Goal: Check status: Check status

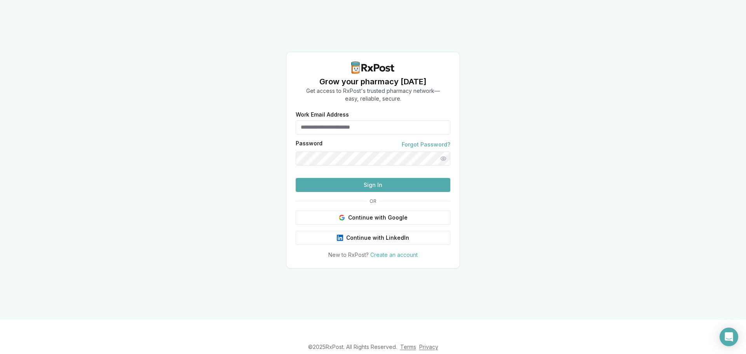
type input "**********"
click at [394, 192] on button "Sign In" at bounding box center [373, 185] width 155 height 14
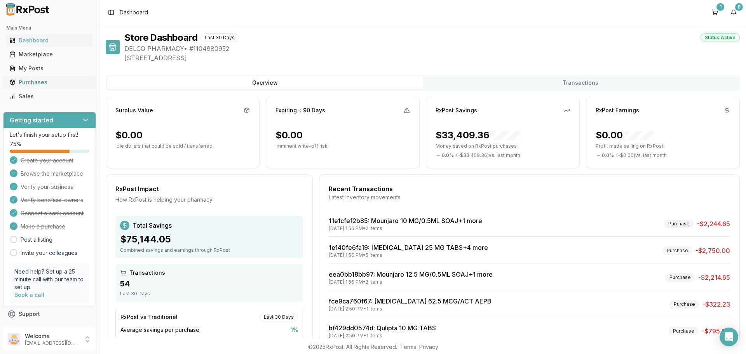
drag, startPoint x: 40, startPoint y: 84, endPoint x: 49, endPoint y: 86, distance: 8.4
click at [40, 84] on div "Purchases" at bounding box center [49, 83] width 80 height 8
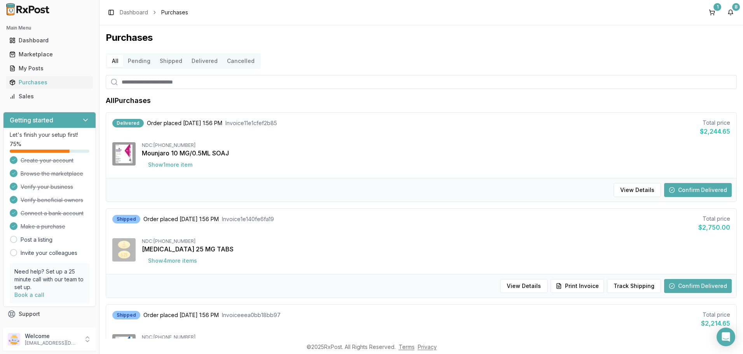
click at [201, 86] on input "search" at bounding box center [421, 82] width 631 height 14
type input "***"
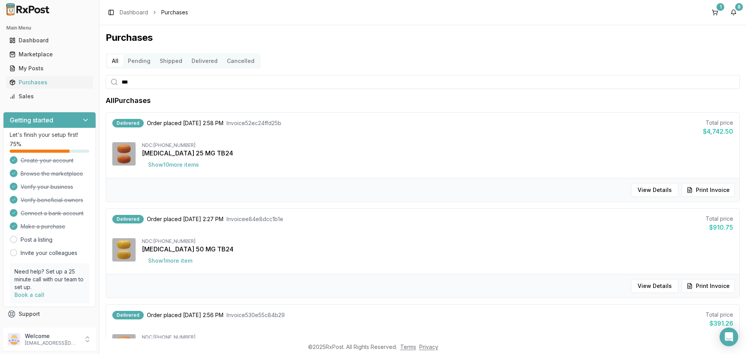
scroll to position [78, 0]
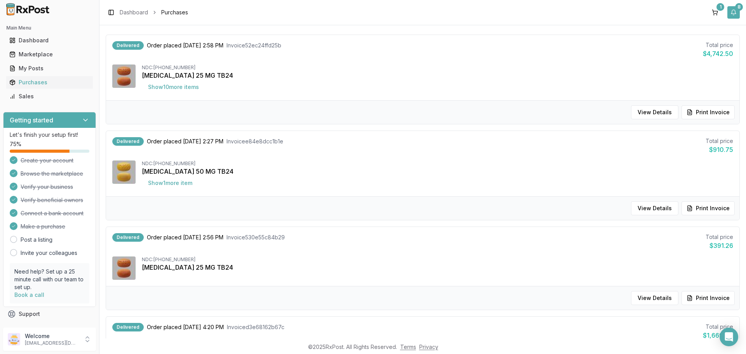
click at [736, 14] on button "8" at bounding box center [734, 12] width 12 height 12
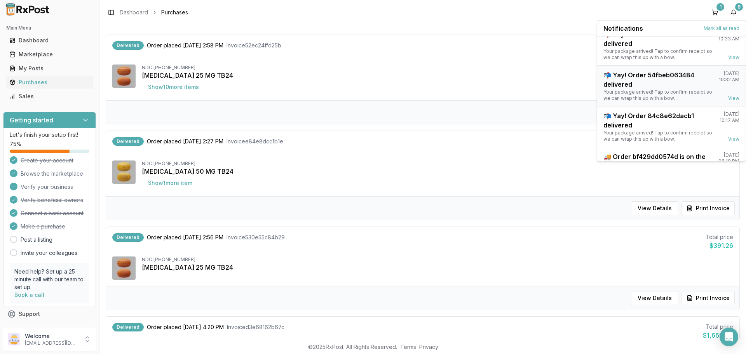
scroll to position [102, 0]
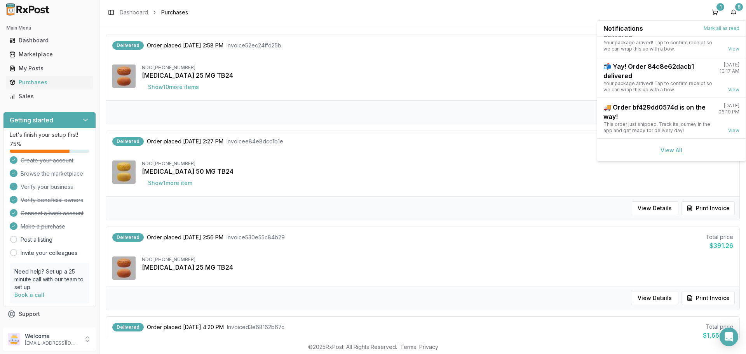
click at [663, 153] on link "View All" at bounding box center [672, 150] width 22 height 7
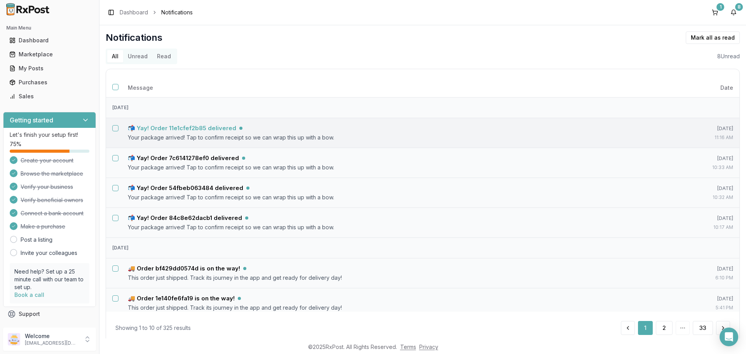
click at [219, 128] on h5 "📬 Yay! Order 11e1cfef2b85 delivered" at bounding box center [182, 128] width 108 height 8
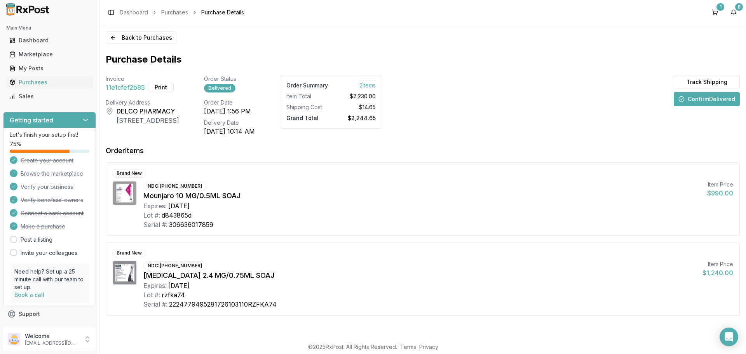
click at [690, 99] on button "Confirm Delivered" at bounding box center [707, 99] width 66 height 14
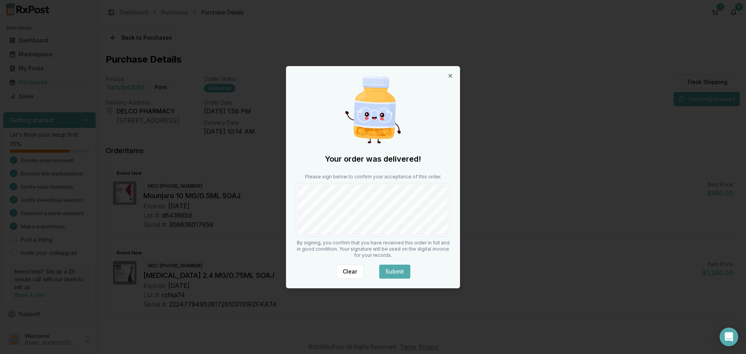
drag, startPoint x: 395, startPoint y: 273, endPoint x: 395, endPoint y: 268, distance: 4.7
click at [395, 272] on button "Submit" at bounding box center [394, 272] width 31 height 14
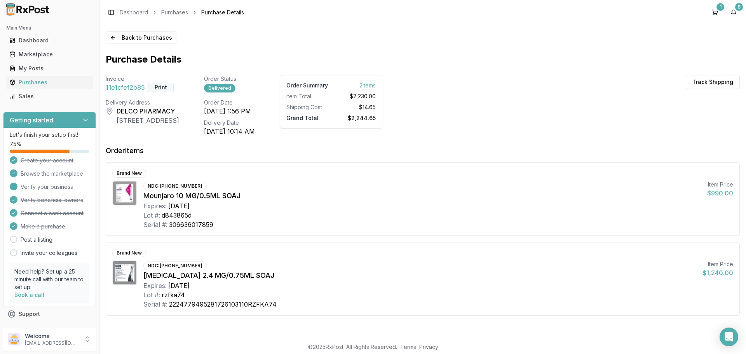
click at [161, 89] on button "Print" at bounding box center [161, 87] width 26 height 9
drag, startPoint x: 737, startPoint y: 12, endPoint x: 732, endPoint y: 16, distance: 6.6
click at [737, 12] on button "8" at bounding box center [734, 12] width 12 height 12
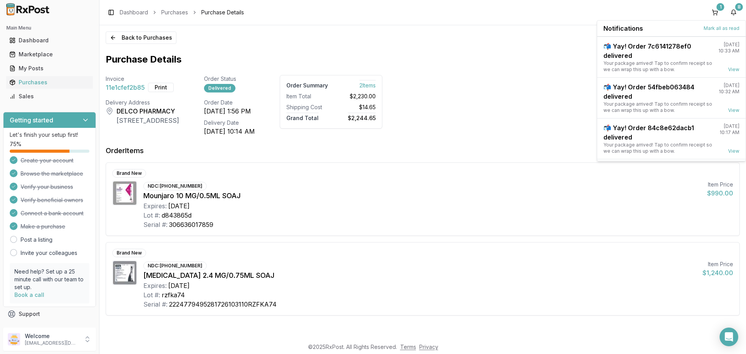
scroll to position [102, 0]
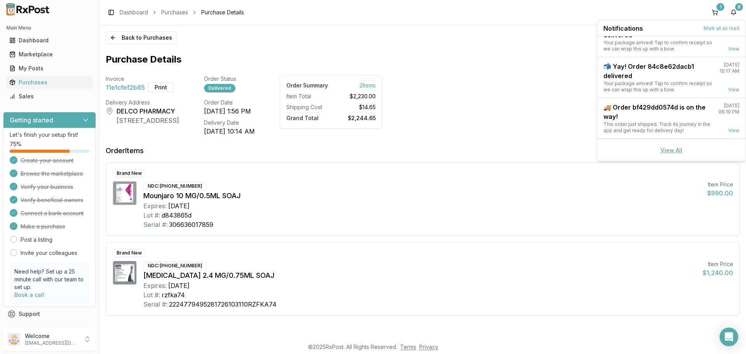
click at [672, 149] on link "View All" at bounding box center [672, 150] width 22 height 7
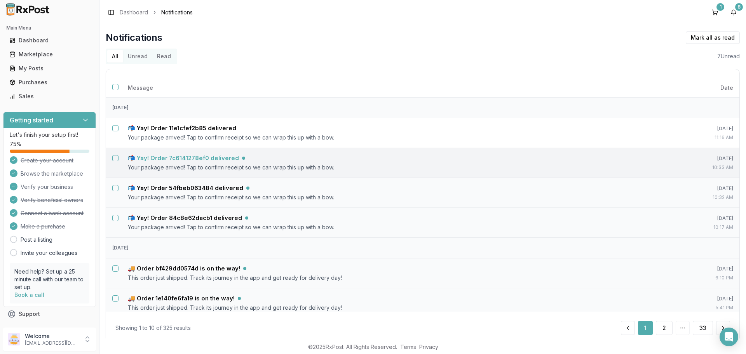
click at [199, 159] on h5 "📬 Yay! Order 7c6141278ef0 delivered" at bounding box center [183, 158] width 111 height 8
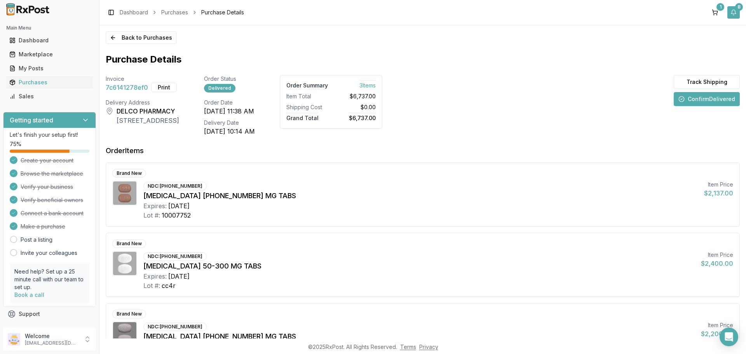
click at [734, 12] on button "8" at bounding box center [734, 12] width 12 height 12
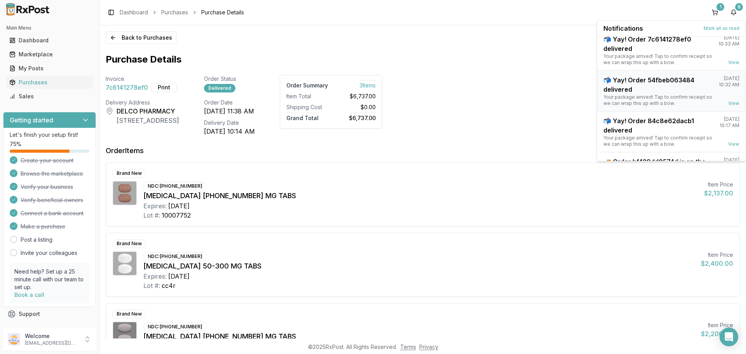
scroll to position [102, 0]
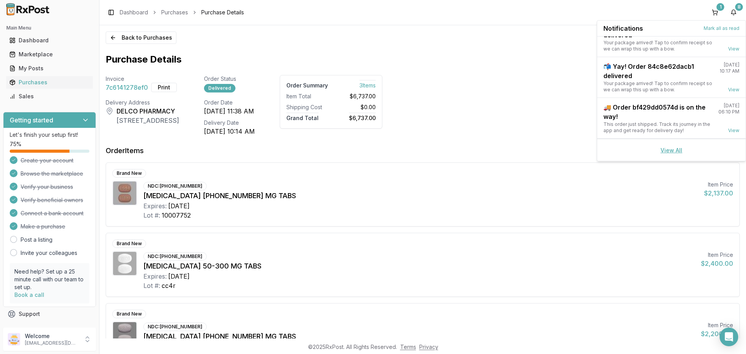
click at [665, 148] on link "View All" at bounding box center [672, 150] width 22 height 7
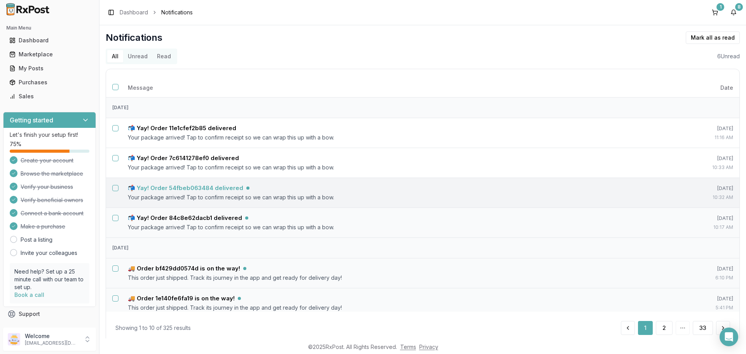
click at [238, 188] on h5 "📬 Yay! Order 54fbeb063484 delivered" at bounding box center [185, 188] width 115 height 8
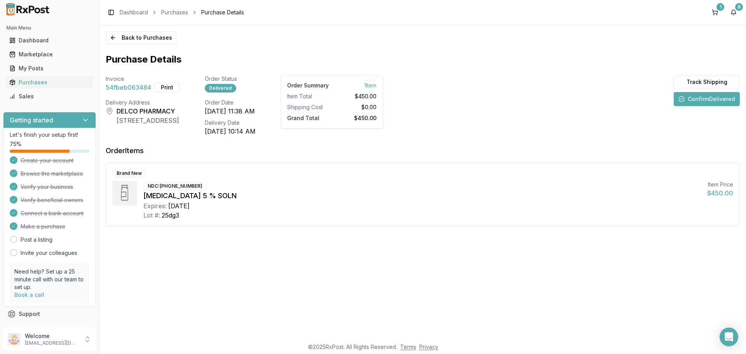
click at [712, 99] on button "Confirm Delivered" at bounding box center [707, 99] width 66 height 14
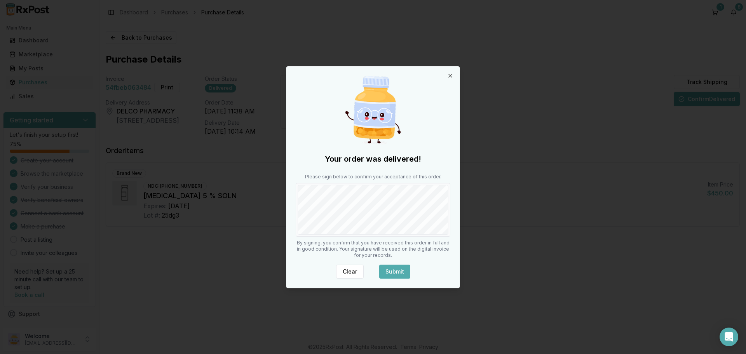
drag, startPoint x: 395, startPoint y: 271, endPoint x: 353, endPoint y: 241, distance: 52.4
click at [395, 270] on button "Submit" at bounding box center [394, 272] width 31 height 14
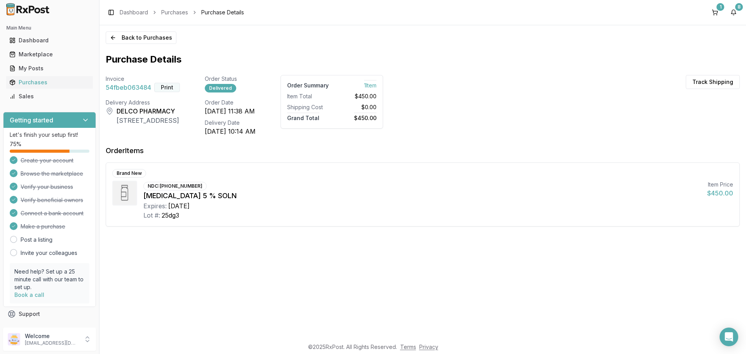
click at [171, 87] on button "Print" at bounding box center [167, 87] width 26 height 9
click at [732, 10] on button "8" at bounding box center [734, 12] width 12 height 12
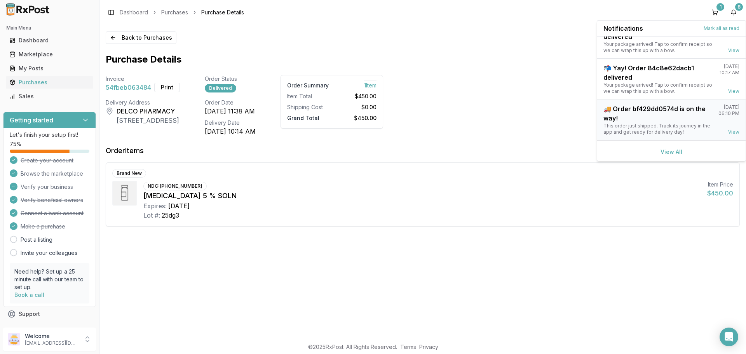
scroll to position [102, 0]
click at [672, 150] on link "View All" at bounding box center [672, 150] width 22 height 7
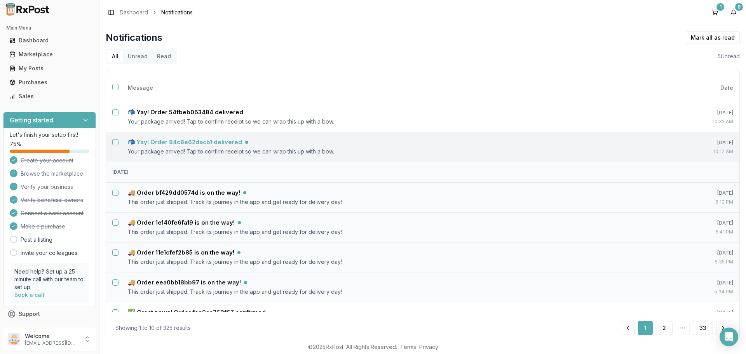
scroll to position [78, 0]
click at [220, 144] on h5 "📬 Yay! Order 84c8e62dacb1 delivered" at bounding box center [185, 140] width 114 height 8
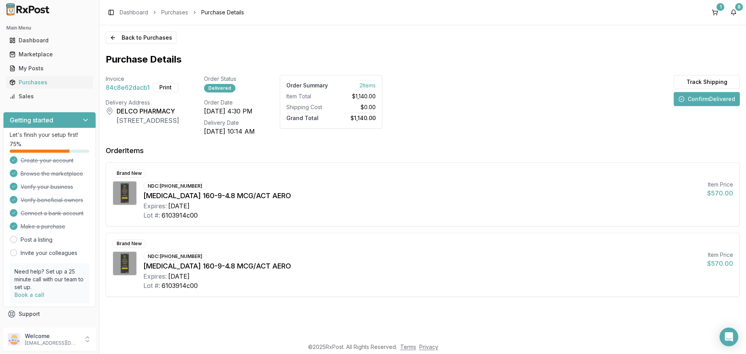
click at [704, 104] on button "Confirm Delivered" at bounding box center [707, 99] width 66 height 14
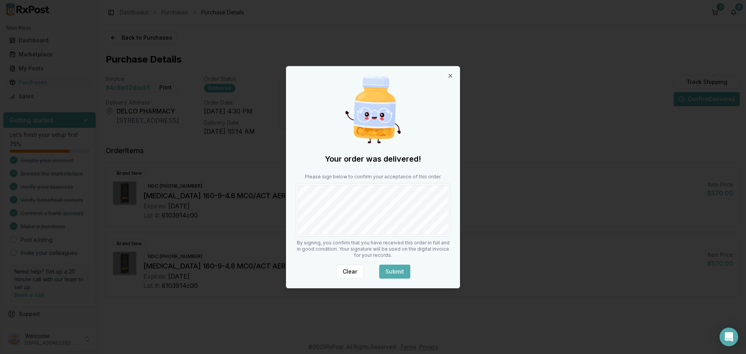
click at [398, 268] on button "Submit" at bounding box center [394, 272] width 31 height 14
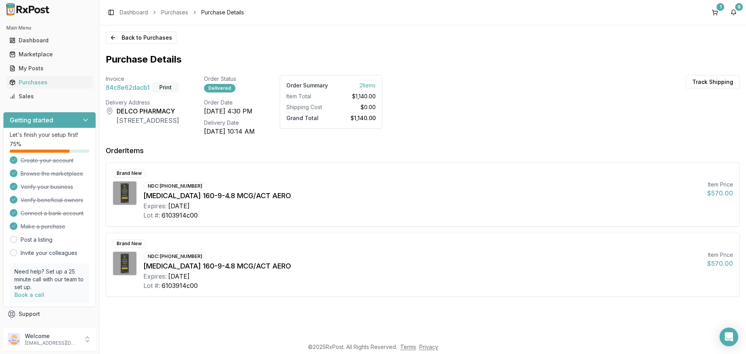
click at [166, 86] on button "Print" at bounding box center [166, 87] width 26 height 9
click at [735, 15] on button "8" at bounding box center [734, 12] width 12 height 12
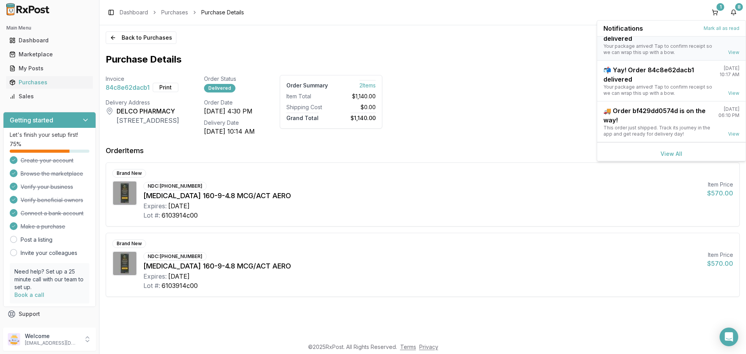
scroll to position [102, 0]
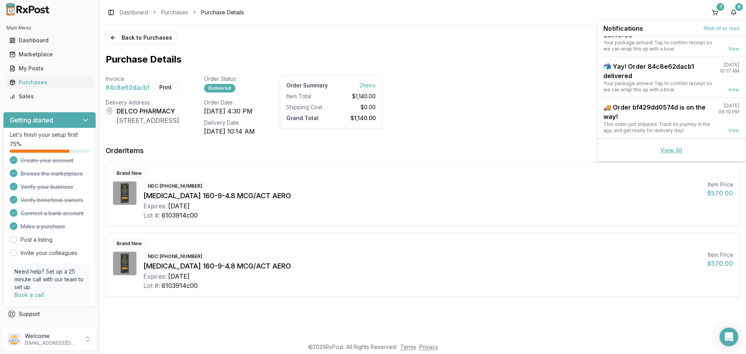
click at [669, 147] on link "View All" at bounding box center [672, 150] width 22 height 7
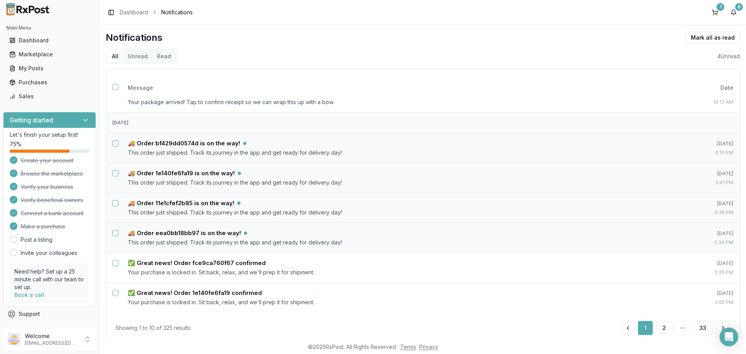
scroll to position [126, 0]
click at [188, 141] on h5 "🚚 Order bf429dd0574d is on the way!" at bounding box center [184, 143] width 112 height 8
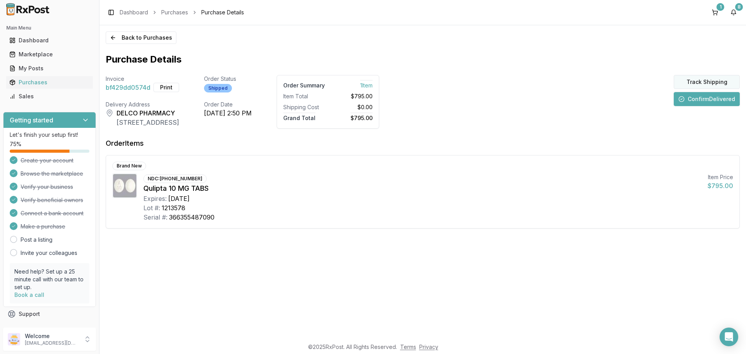
click at [699, 83] on button "Track Shipping" at bounding box center [707, 82] width 66 height 14
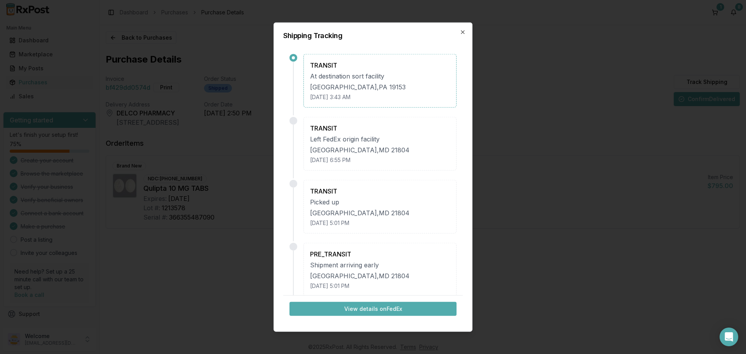
click at [381, 302] on button "View details on FedEx" at bounding box center [373, 309] width 167 height 14
click at [462, 31] on icon "button" at bounding box center [462, 31] width 3 height 3
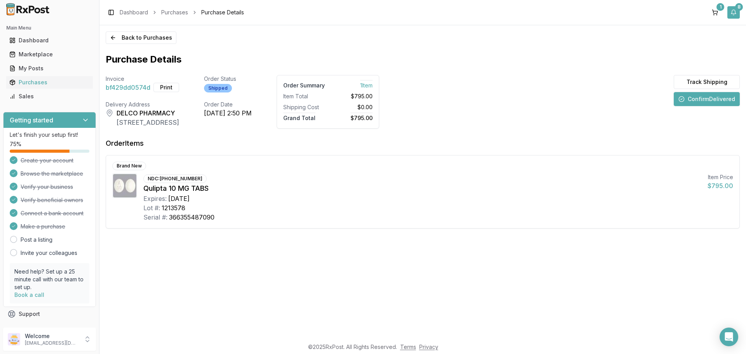
click at [734, 14] on button "8" at bounding box center [734, 12] width 12 height 12
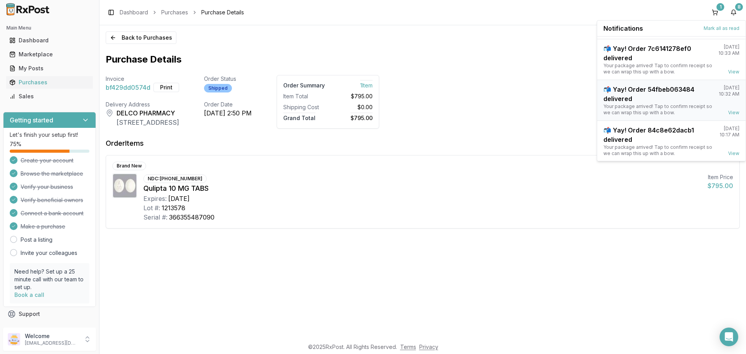
scroll to position [102, 0]
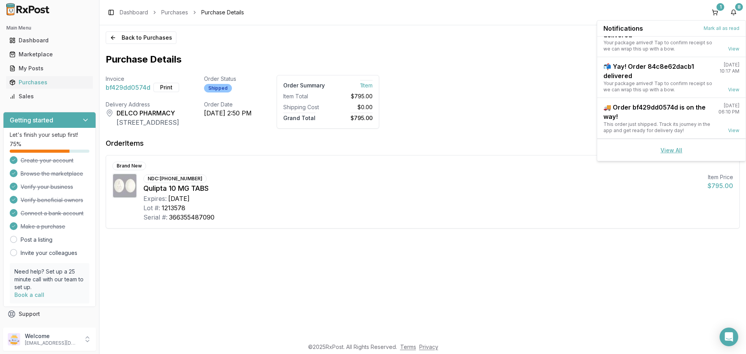
click at [663, 150] on link "View All" at bounding box center [672, 150] width 22 height 7
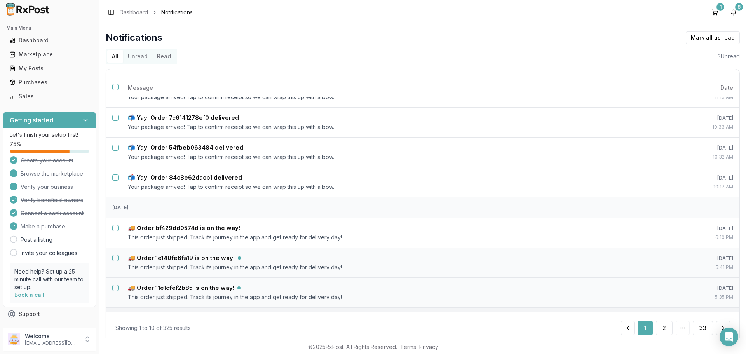
scroll to position [117, 0]
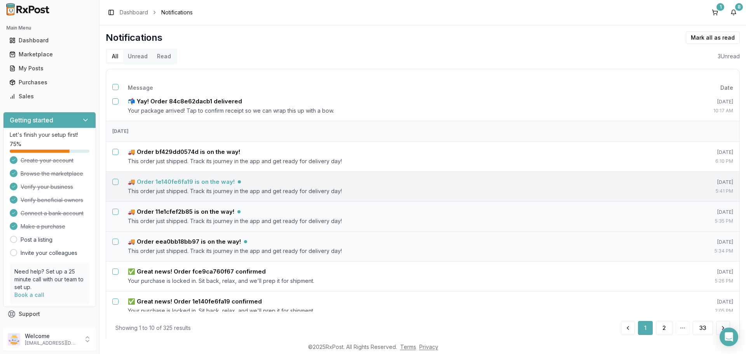
click at [224, 186] on td "🚚 Order 1e140fe6fa19 is on the way! This order just shipped. Track its journey …" at bounding box center [391, 186] width 539 height 30
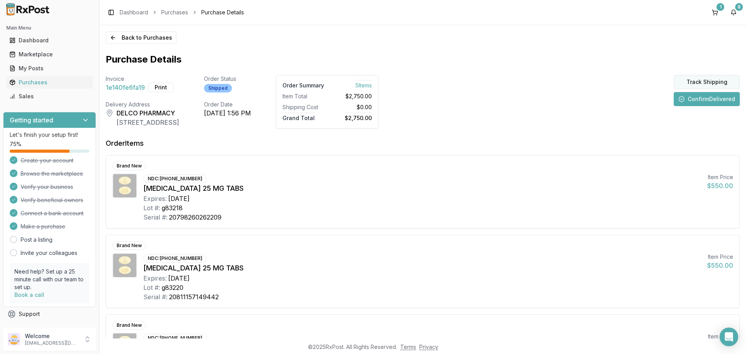
click at [704, 80] on button "Track Shipping" at bounding box center [707, 82] width 66 height 14
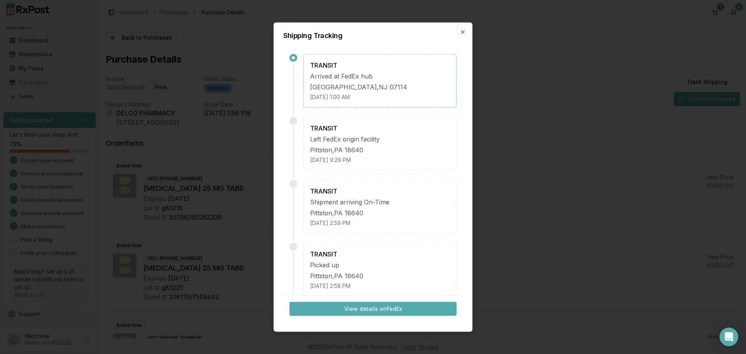
click at [367, 311] on button "View details on FedEx" at bounding box center [373, 309] width 167 height 14
click at [464, 30] on icon "button" at bounding box center [463, 32] width 6 height 6
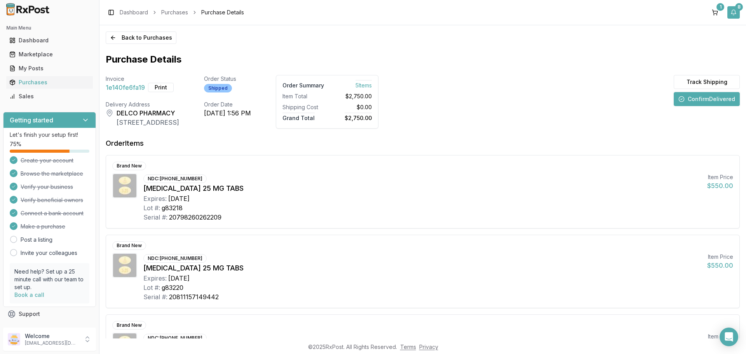
click at [733, 14] on button "8" at bounding box center [734, 12] width 12 height 12
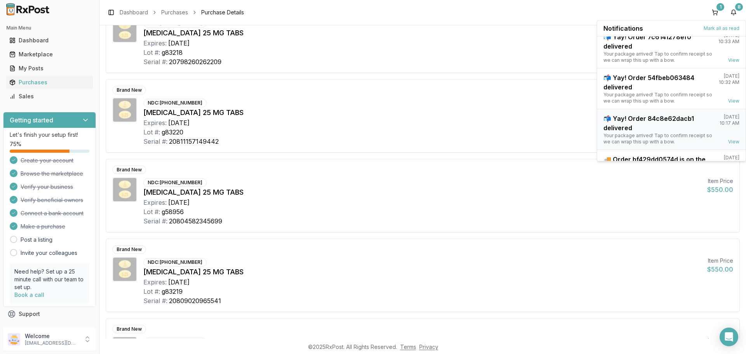
scroll to position [102, 0]
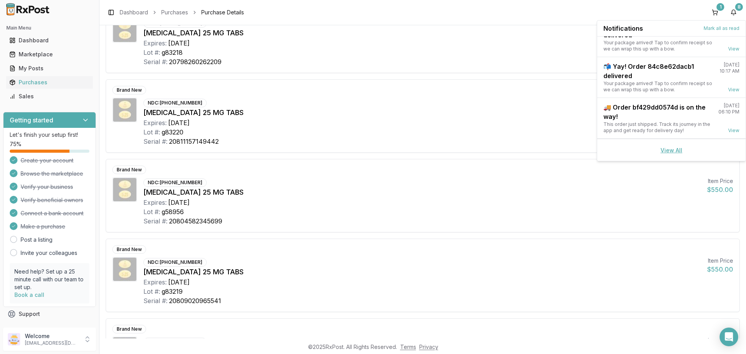
click at [669, 148] on link "View All" at bounding box center [672, 150] width 22 height 7
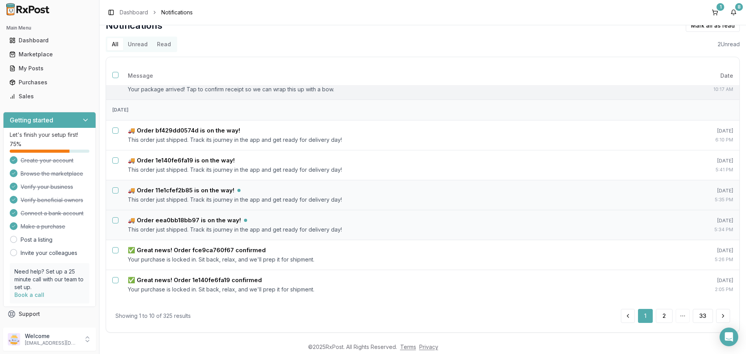
scroll to position [19, 0]
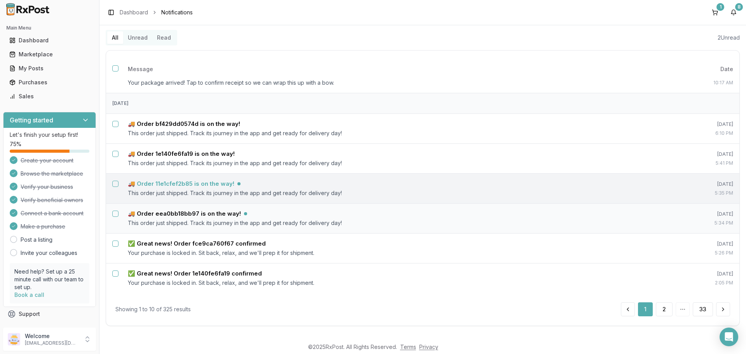
click at [194, 182] on h5 "🚚 Order 11e1cfef2b85 is on the way!" at bounding box center [181, 184] width 107 height 8
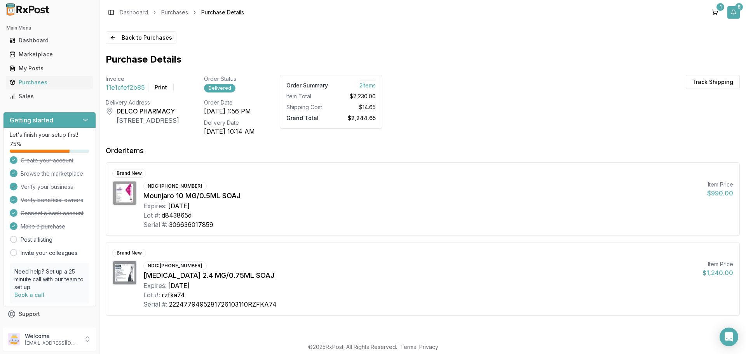
click at [735, 14] on button "8" at bounding box center [734, 12] width 12 height 12
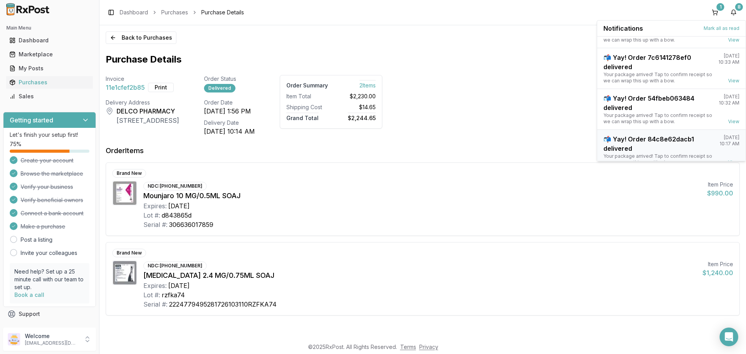
scroll to position [102, 0]
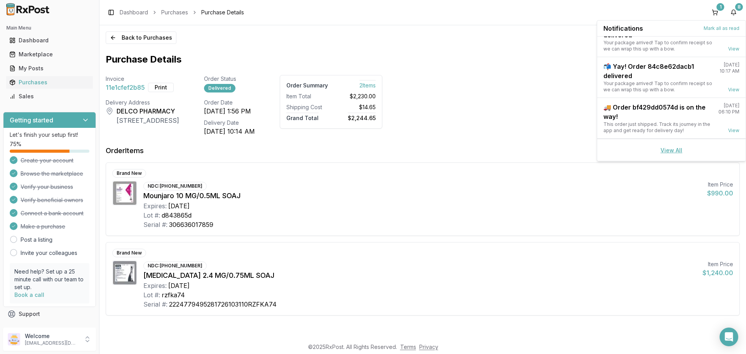
click at [669, 148] on link "View All" at bounding box center [672, 150] width 22 height 7
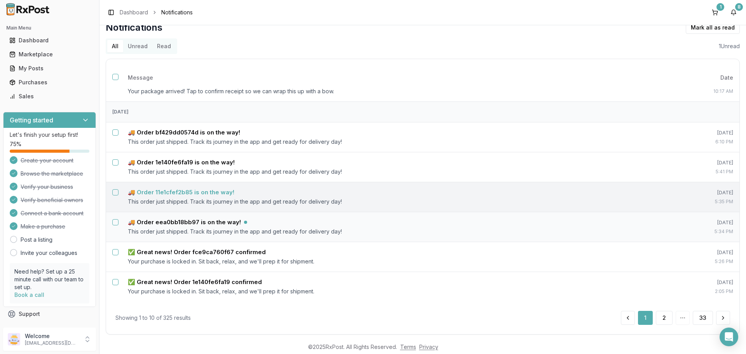
scroll to position [19, 0]
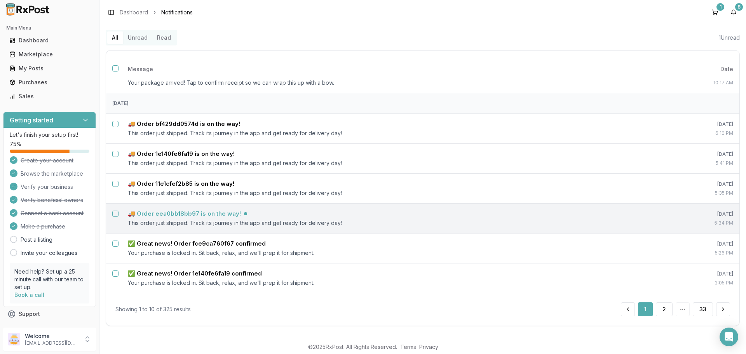
click at [219, 213] on h5 "🚚 Order eea0bb18bb97 is on the way!" at bounding box center [184, 214] width 113 height 8
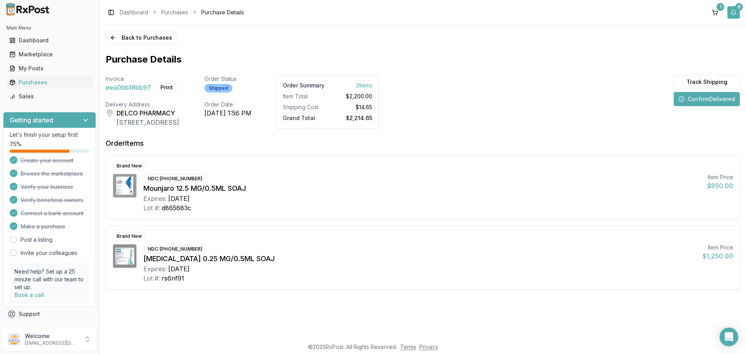
click at [736, 13] on button "8" at bounding box center [734, 12] width 12 height 12
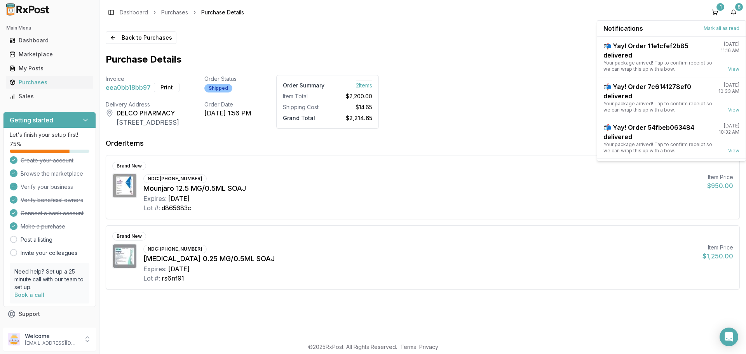
scroll to position [102, 0]
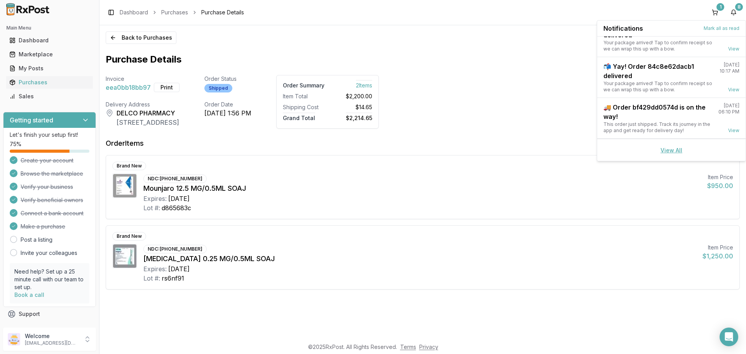
click at [673, 150] on link "View All" at bounding box center [672, 150] width 22 height 7
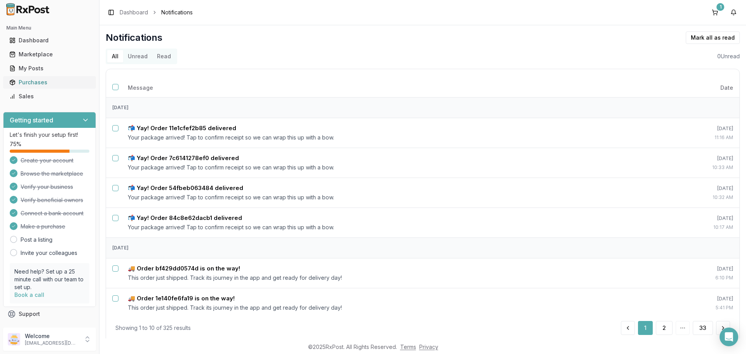
drag, startPoint x: 38, startPoint y: 80, endPoint x: 43, endPoint y: 85, distance: 6.6
click at [38, 80] on div "Purchases" at bounding box center [49, 83] width 80 height 8
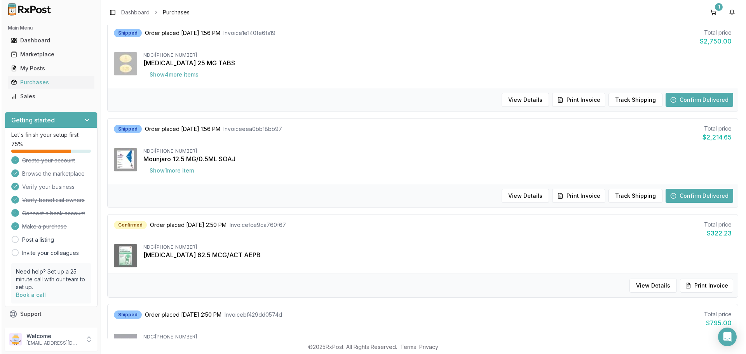
scroll to position [194, 0]
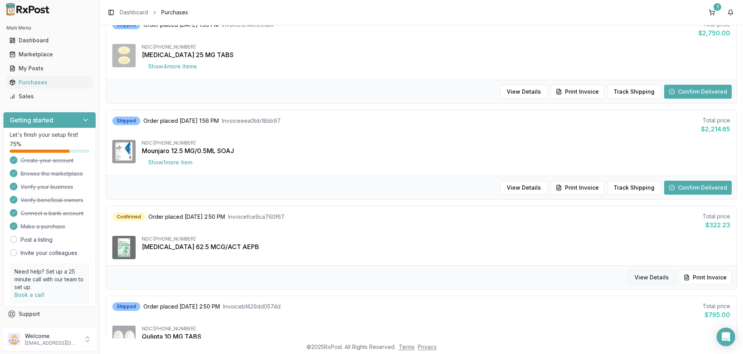
click at [660, 278] on button "View Details" at bounding box center [651, 278] width 47 height 14
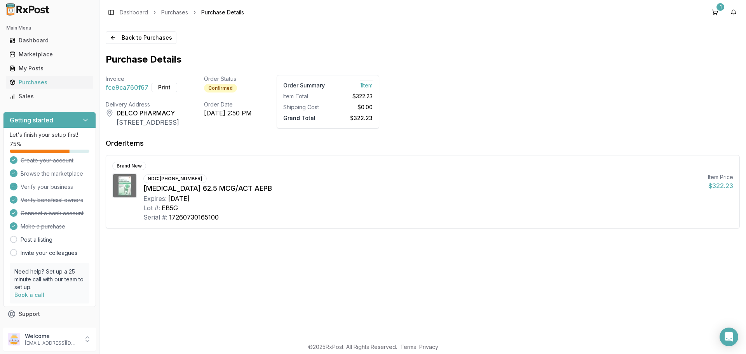
click at [113, 44] on div "Back to Purchases Purchase Details Invoice fce9ca760f67 Print Order Status Conf…" at bounding box center [423, 181] width 647 height 313
click at [114, 38] on button "Back to Purchases" at bounding box center [141, 37] width 71 height 12
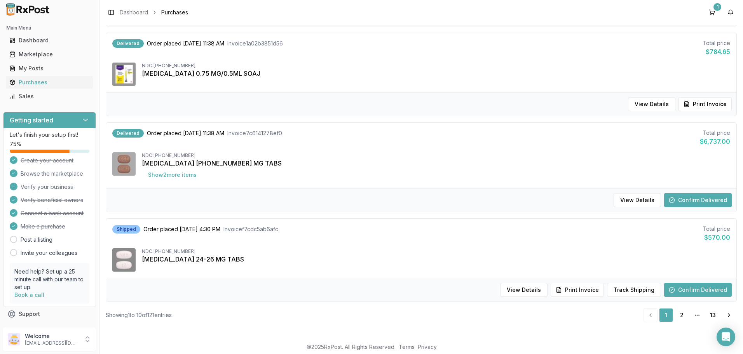
scroll to position [736, 0]
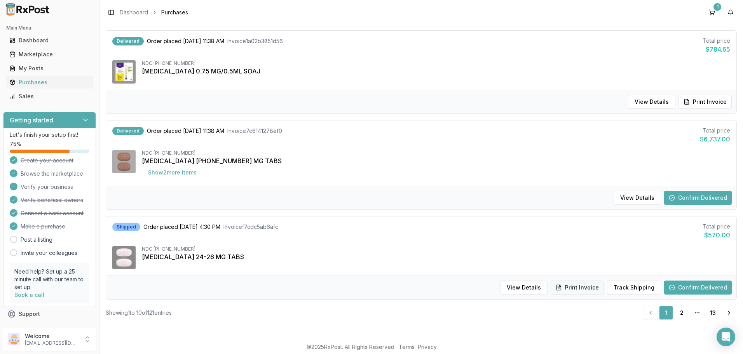
click at [574, 288] on button "Print Invoice" at bounding box center [577, 288] width 53 height 14
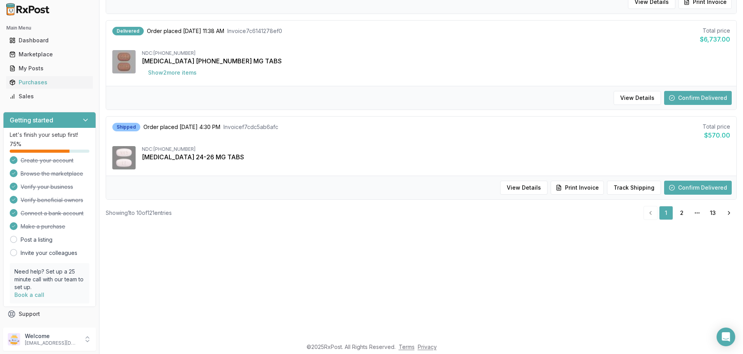
scroll to position [117, 0]
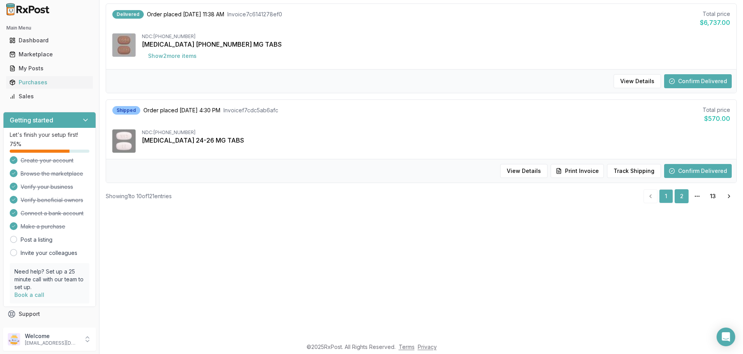
click at [680, 198] on link "2" at bounding box center [682, 196] width 14 height 14
